Goal: Obtain resource: Obtain resource

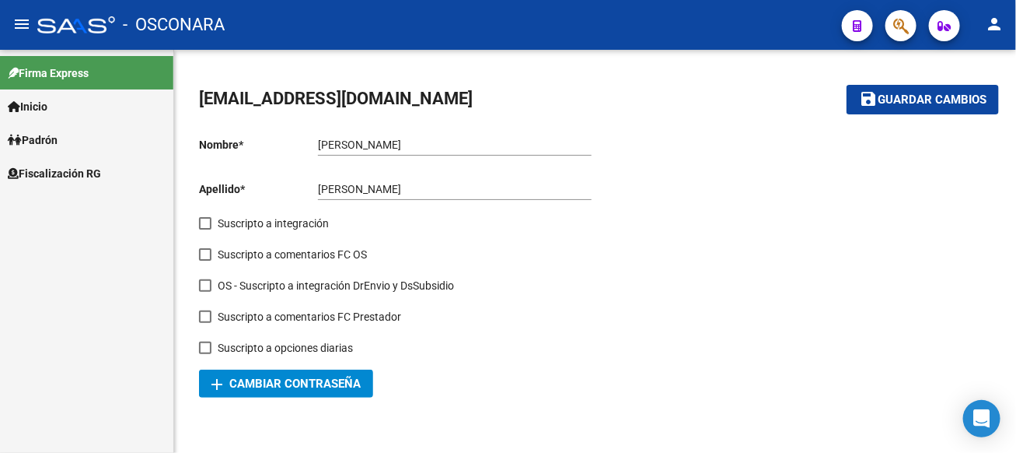
click at [92, 174] on span "Fiscalización RG" at bounding box center [54, 173] width 93 height 17
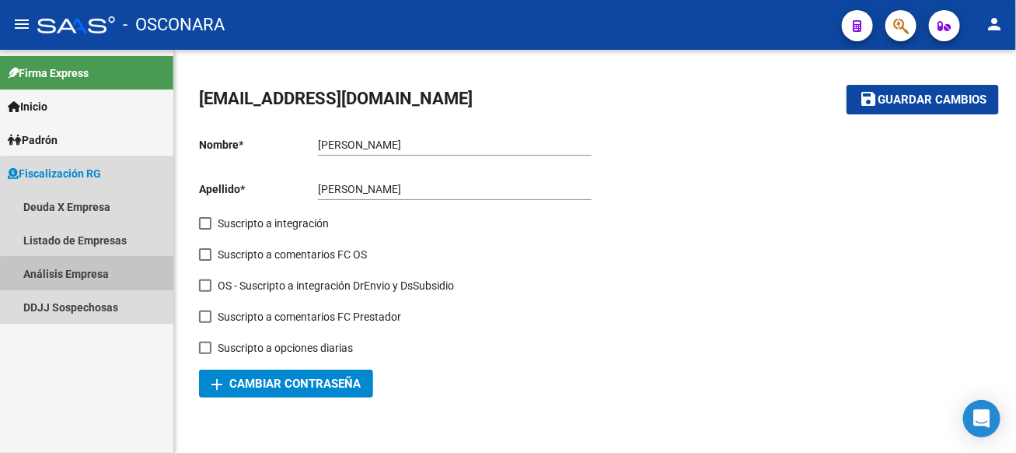
click at [115, 277] on link "Análisis Empresa" at bounding box center [86, 273] width 173 height 33
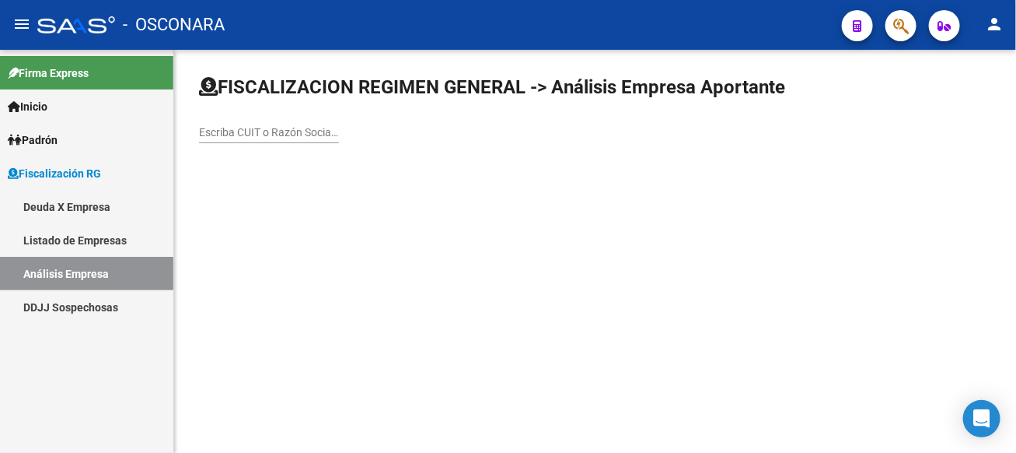
click at [339, 128] on input "Escriba CUIT o Razón Social para buscar" at bounding box center [269, 132] width 140 height 13
type input "faro del sur"
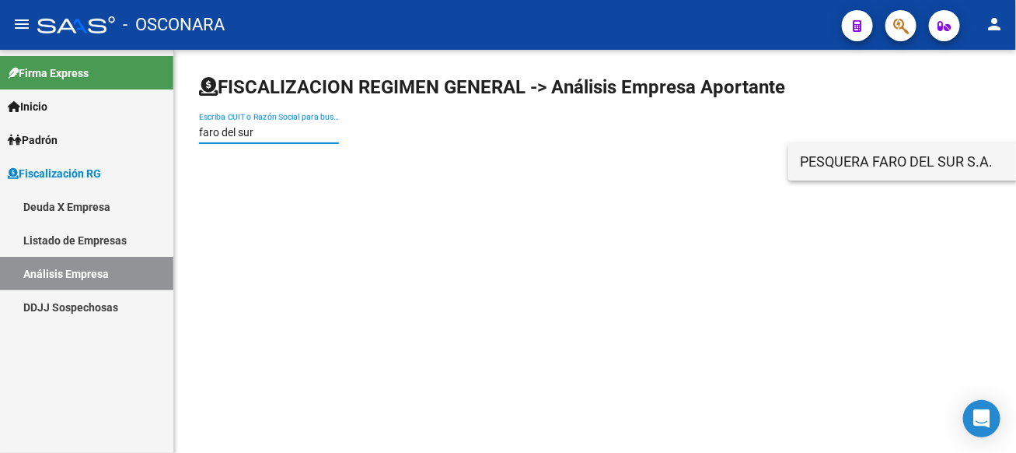
click at [824, 173] on span "PESQUERA FARO DEL SUR S.A." at bounding box center [1022, 161] width 442 height 37
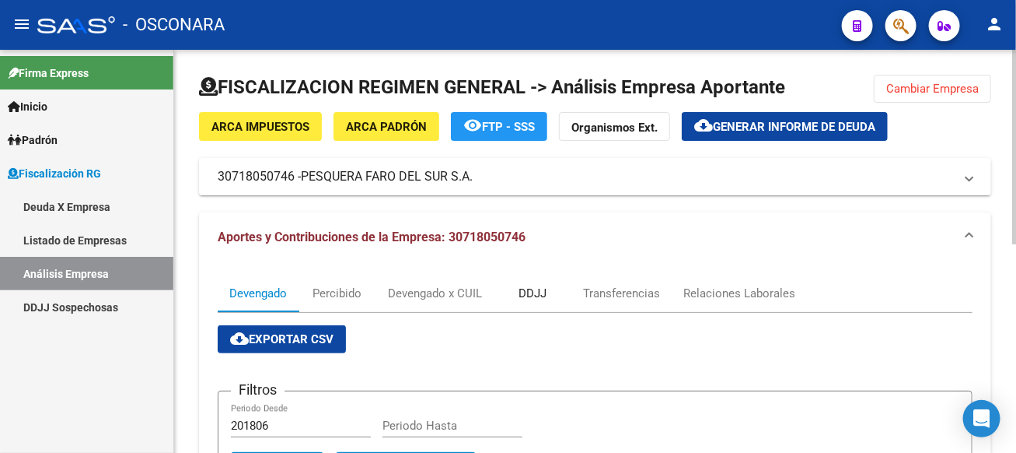
click at [541, 289] on div "DDJJ" at bounding box center [533, 293] width 28 height 17
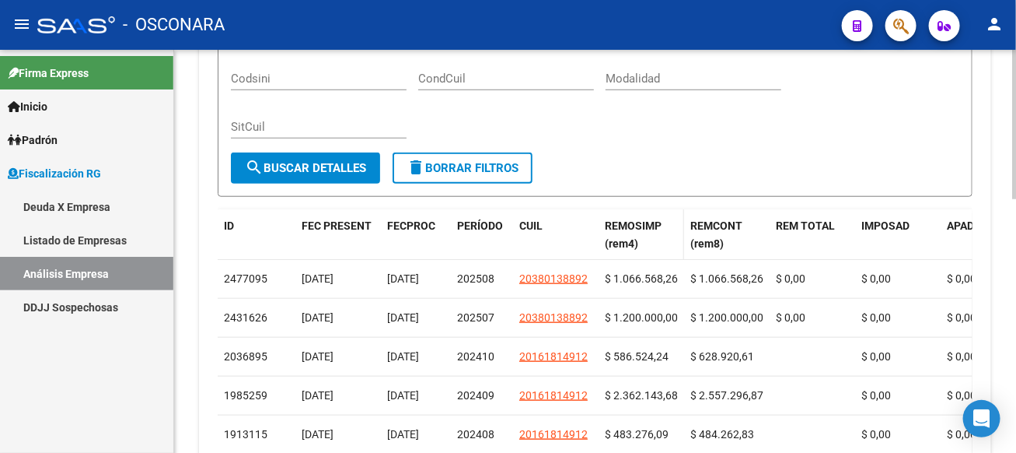
scroll to position [61, 0]
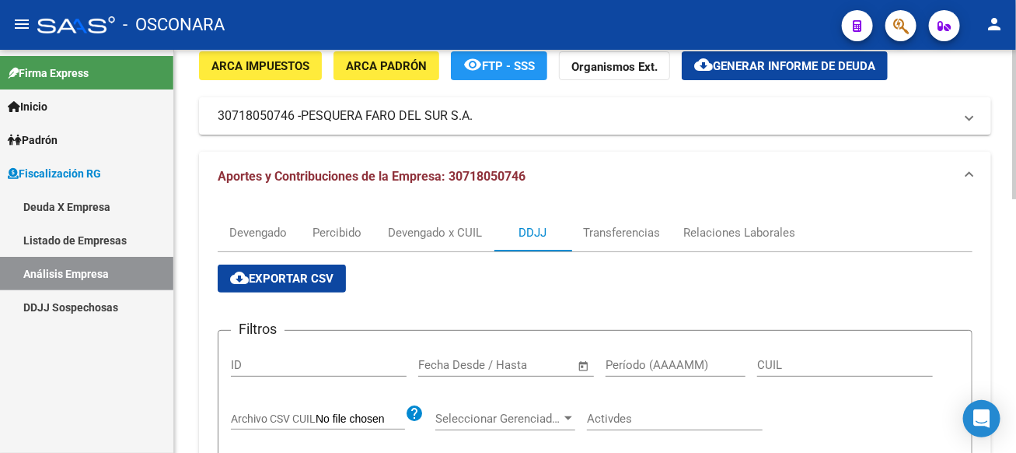
click at [253, 278] on span "cloud_download Exportar CSV" at bounding box center [281, 278] width 103 height 14
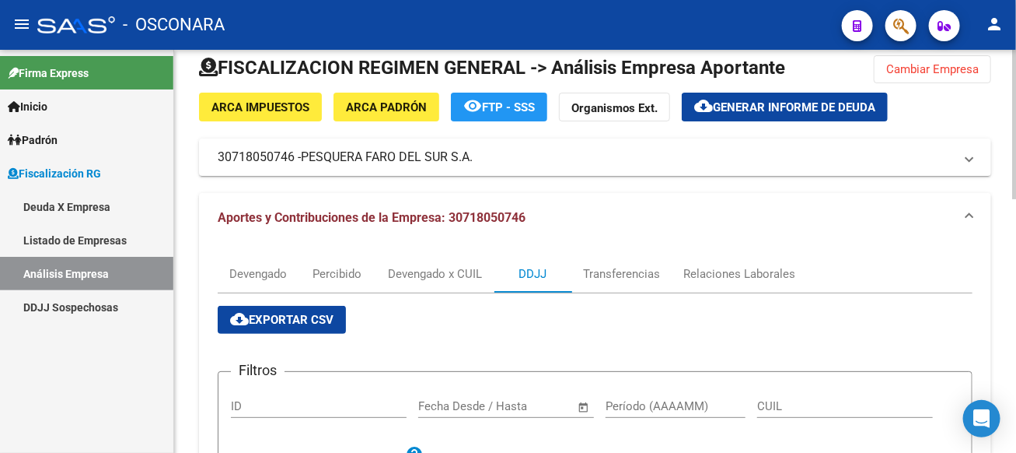
scroll to position [0, 0]
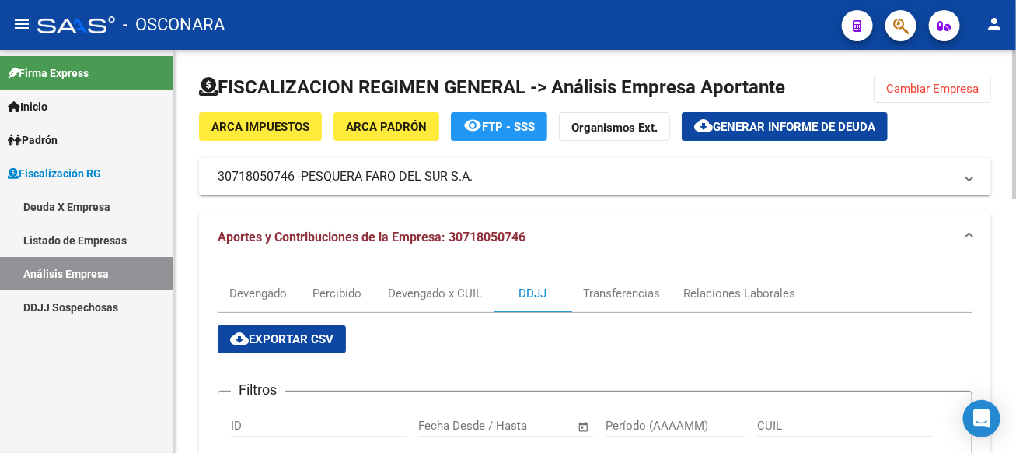
click at [971, 80] on button "Cambiar Empresa" at bounding box center [932, 89] width 117 height 28
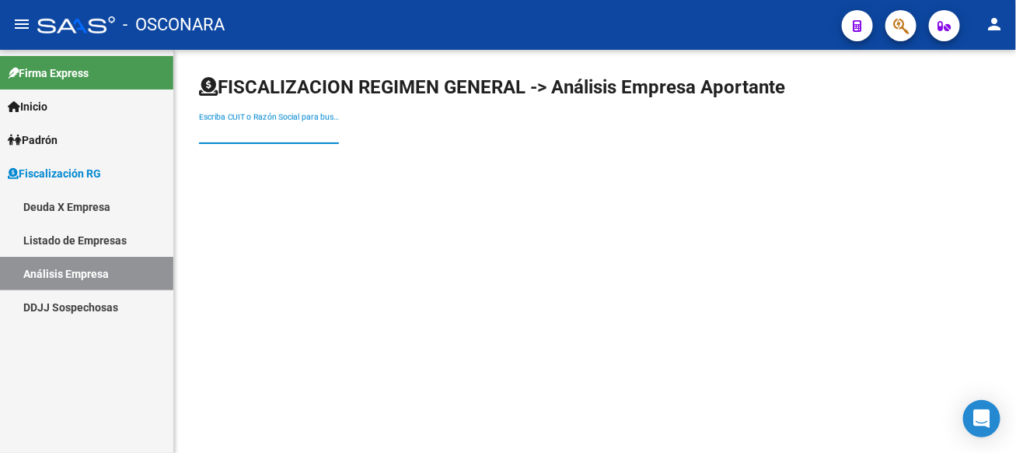
click at [339, 126] on input "Escriba CUIT o Razón Social para buscar" at bounding box center [269, 132] width 140 height 13
type input "YIASRA"
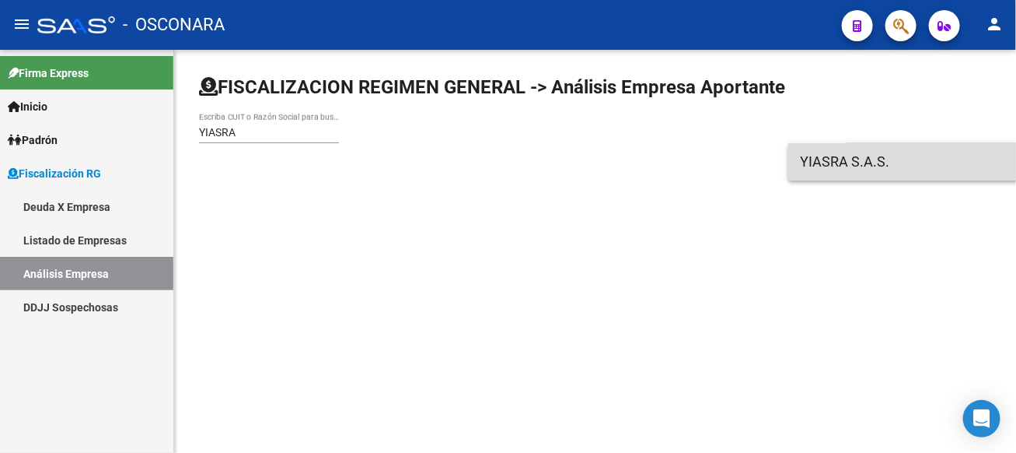
click at [953, 151] on span "YIASRA S.A.S." at bounding box center [1022, 161] width 442 height 37
